Goal: Task Accomplishment & Management: Use online tool/utility

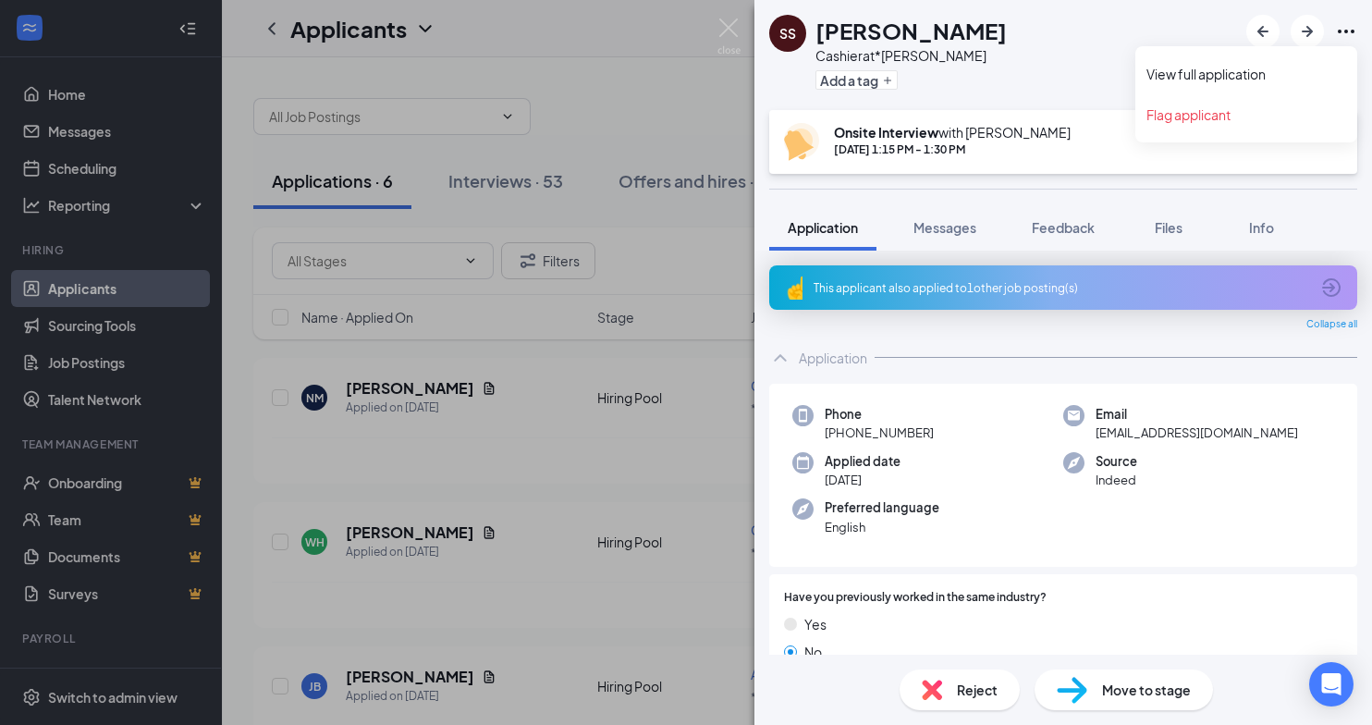
click at [1348, 33] on icon "Ellipses" at bounding box center [1346, 31] width 22 height 22
click at [1277, 74] on link "View full application" at bounding box center [1246, 74] width 200 height 18
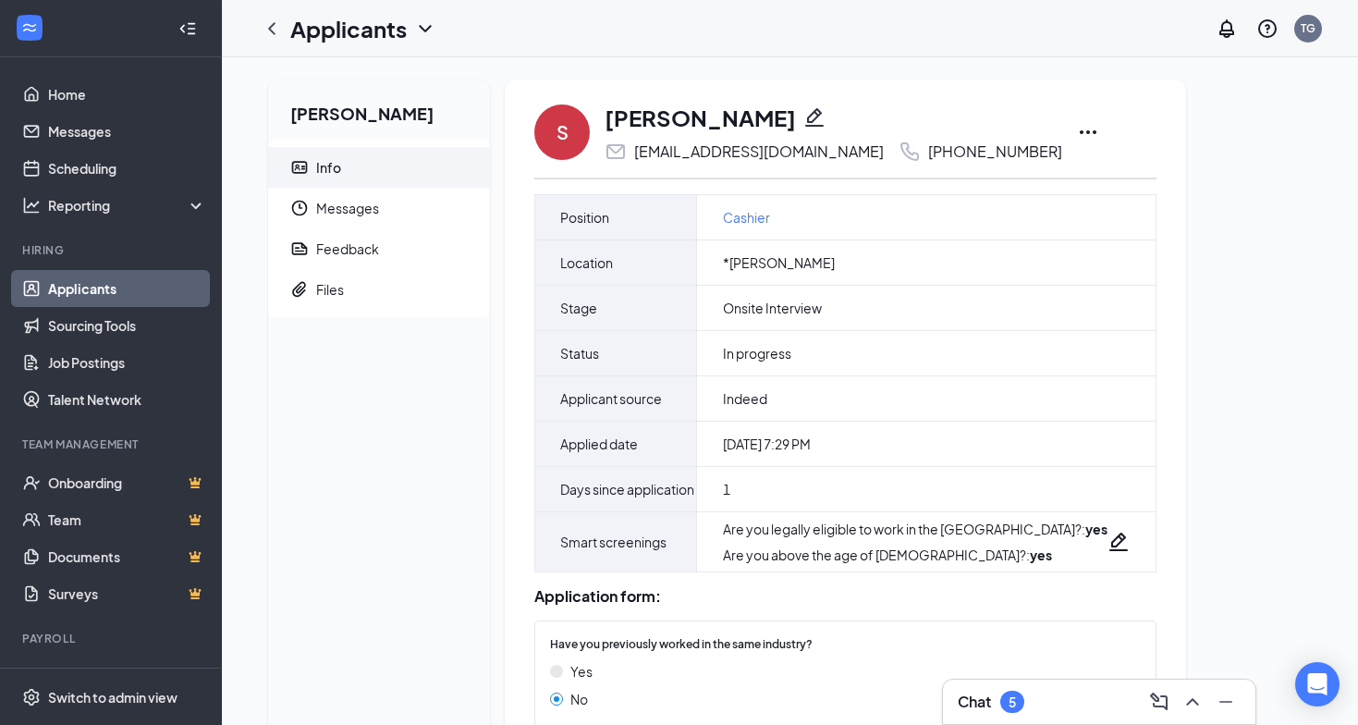
click at [1077, 133] on icon "Ellipses" at bounding box center [1088, 132] width 22 height 22
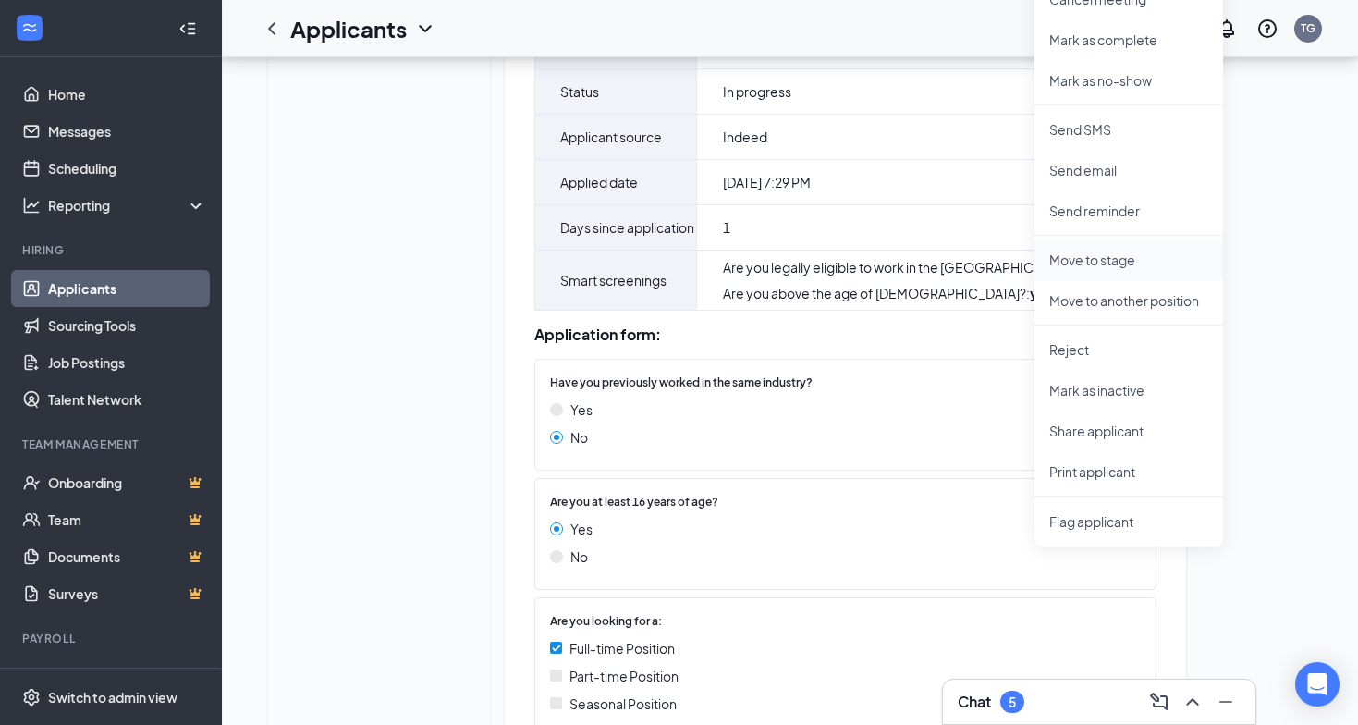
scroll to position [277, 0]
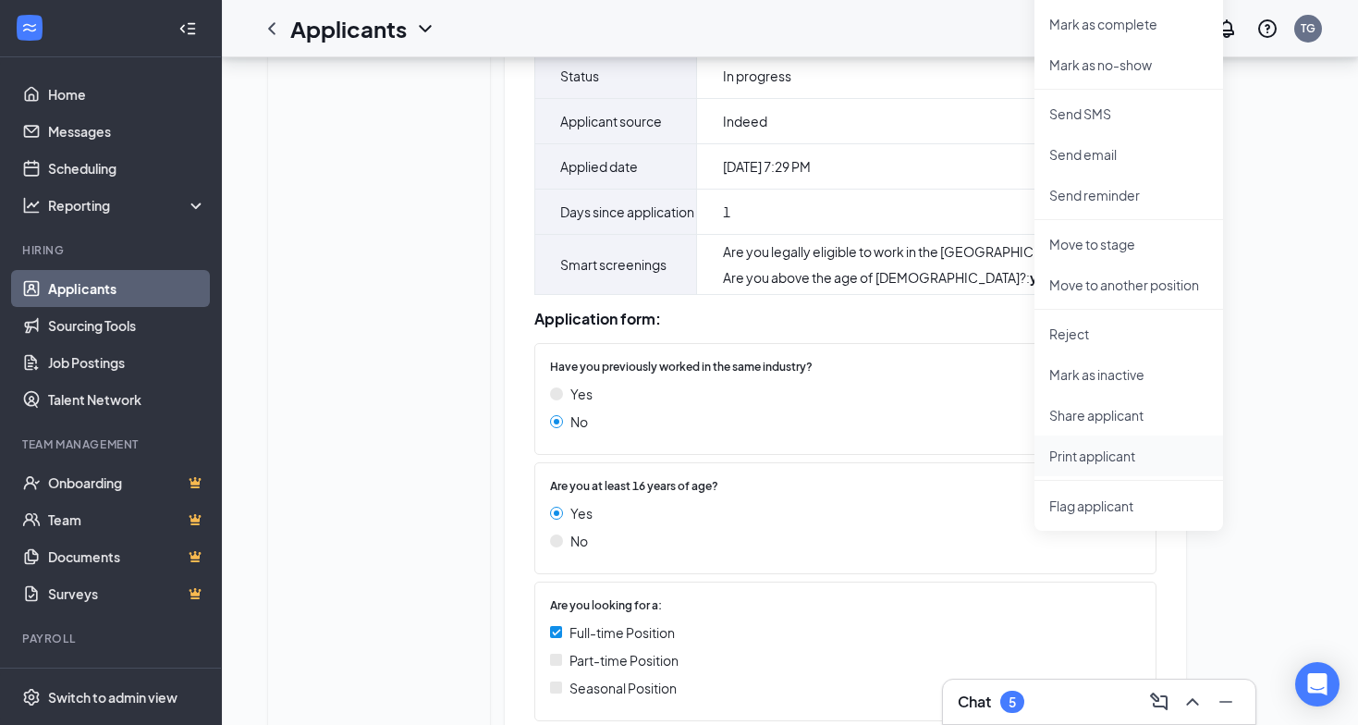
click at [1078, 457] on p "Print applicant" at bounding box center [1128, 456] width 159 height 18
